Goal: Task Accomplishment & Management: Use online tool/utility

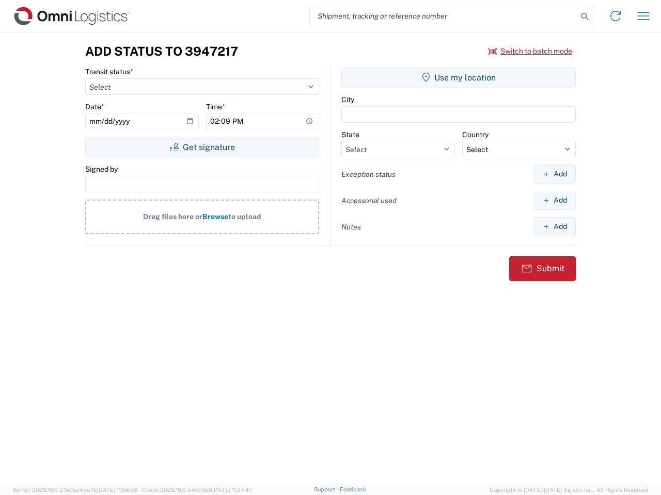
click at [443, 16] on input "search" at bounding box center [443, 16] width 267 height 20
click at [584, 17] on icon at bounding box center [584, 16] width 14 height 14
click at [615, 16] on icon at bounding box center [615, 16] width 17 height 17
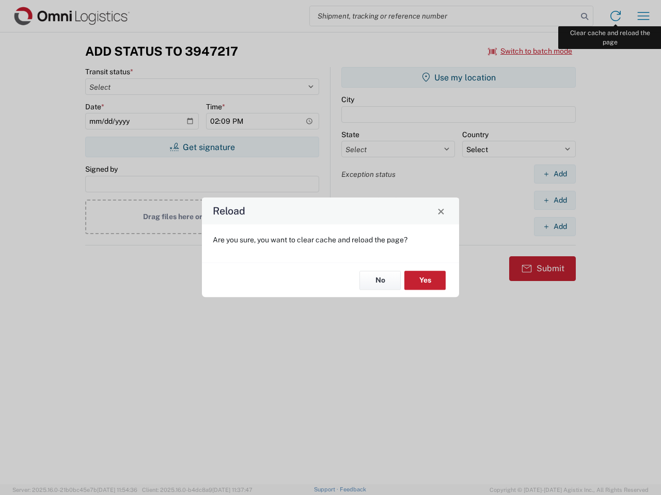
click at [643, 16] on div "Reload Are you sure, you want to clear cache and reload the page? No Yes" at bounding box center [330, 247] width 661 height 495
click at [530, 51] on div "Reload Are you sure, you want to clear cache and reload the page? No Yes" at bounding box center [330, 247] width 661 height 495
click at [202, 147] on div "Reload Are you sure, you want to clear cache and reload the page? No Yes" at bounding box center [330, 247] width 661 height 495
click at [458, 77] on div "Reload Are you sure, you want to clear cache and reload the page? No Yes" at bounding box center [330, 247] width 661 height 495
click at [554, 174] on div "Reload Are you sure, you want to clear cache and reload the page? No Yes" at bounding box center [330, 247] width 661 height 495
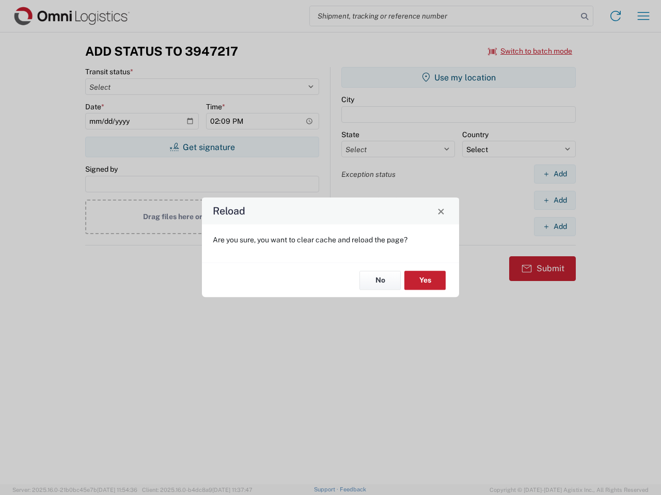
click at [554, 200] on div "Reload Are you sure, you want to clear cache and reload the page? No Yes" at bounding box center [330, 247] width 661 height 495
click at [554, 227] on div "Reload Are you sure, you want to clear cache and reload the page? No Yes" at bounding box center [330, 247] width 661 height 495
